Goal: Find specific page/section: Find specific page/section

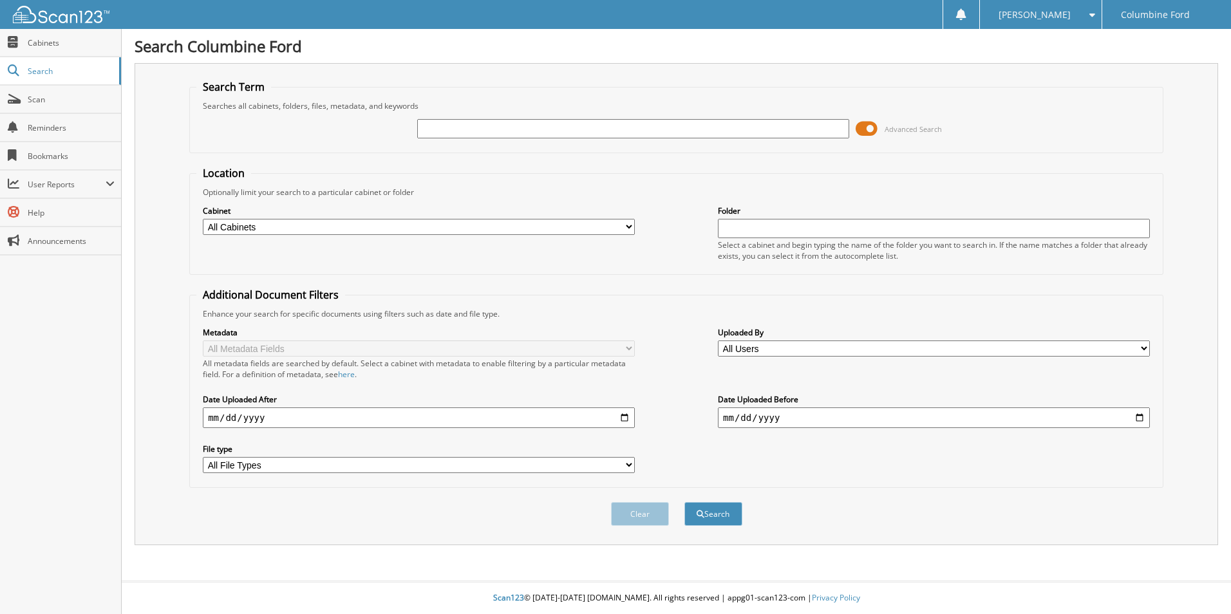
click at [862, 126] on span at bounding box center [867, 128] width 22 height 19
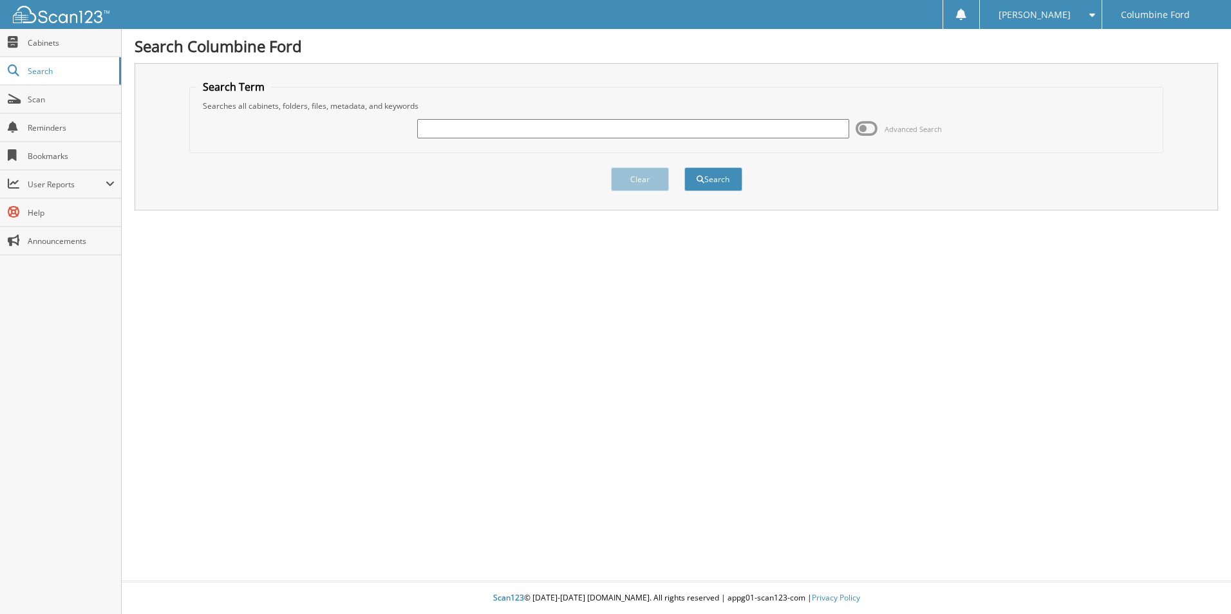
click at [625, 125] on input "text" at bounding box center [633, 128] width 432 height 19
type input "[PERSON_NAME]"
click at [685, 167] on button "Search" at bounding box center [714, 179] width 58 height 24
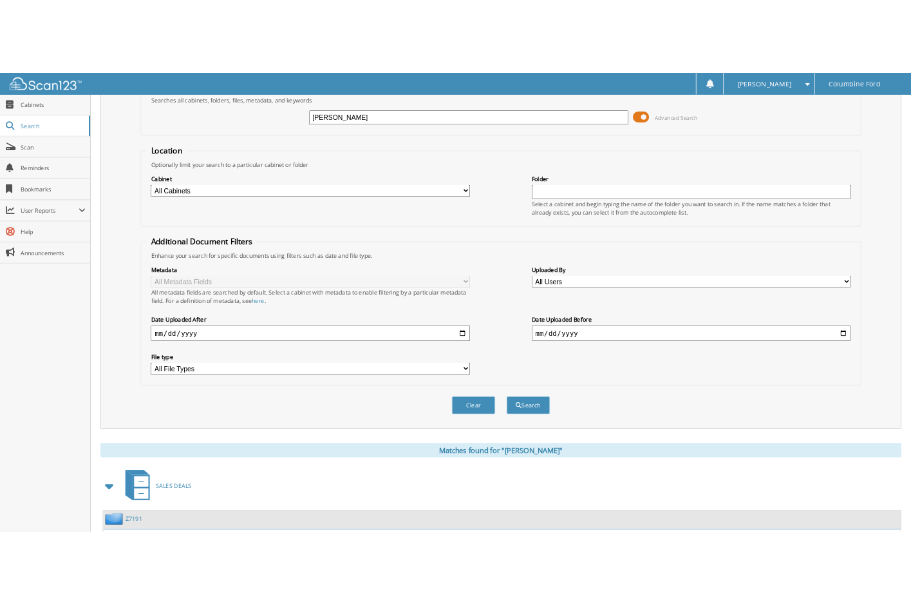
scroll to position [177, 0]
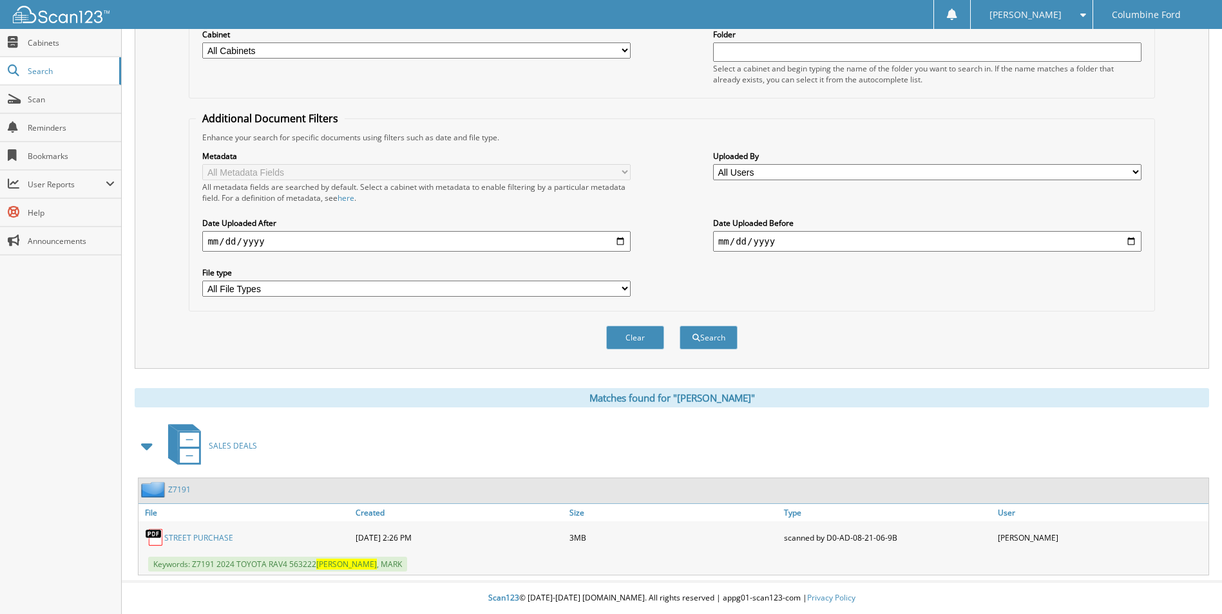
click at [187, 538] on link "STREET PURCHASE" at bounding box center [198, 538] width 69 height 11
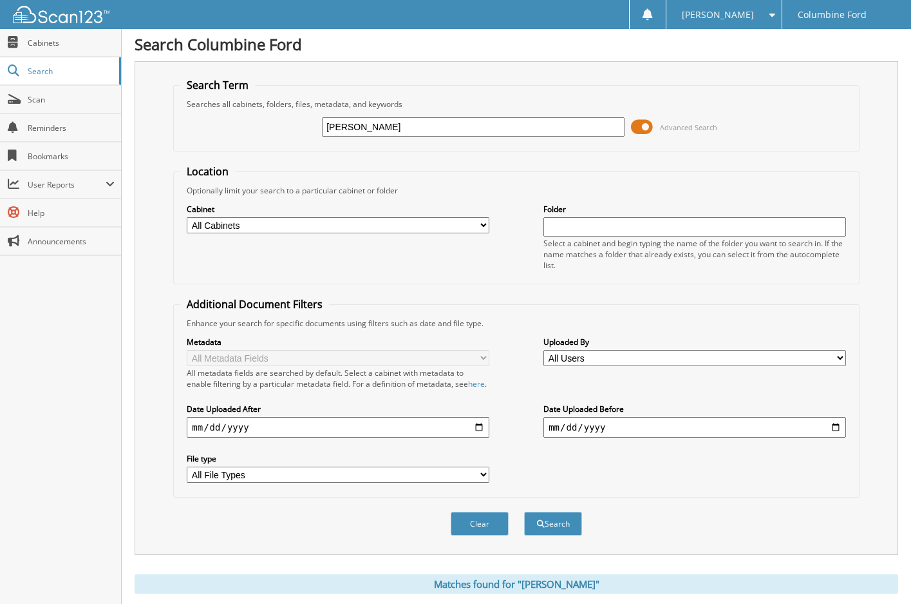
scroll to position [0, 0]
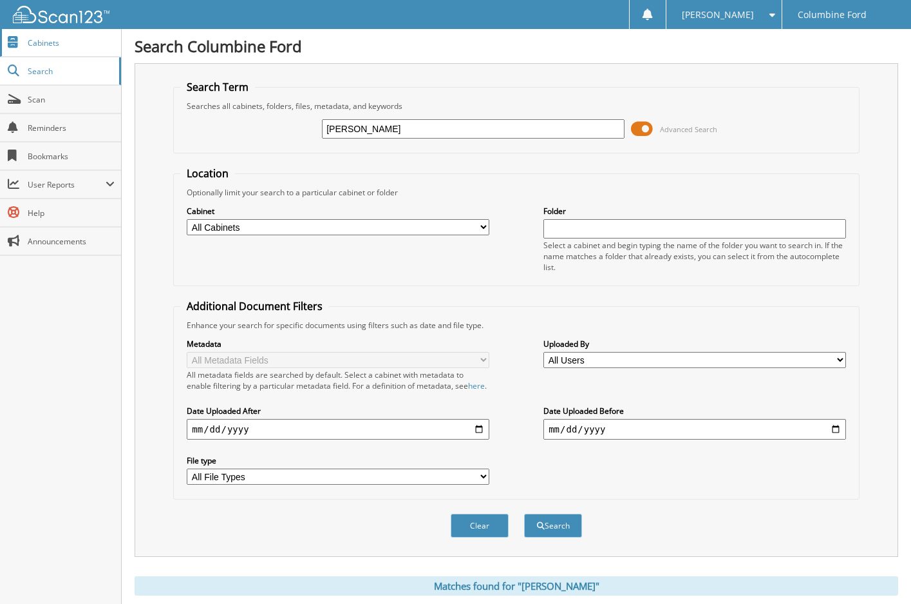
click at [47, 47] on span "Cabinets" at bounding box center [71, 42] width 87 height 11
